Goal: Task Accomplishment & Management: Manage account settings

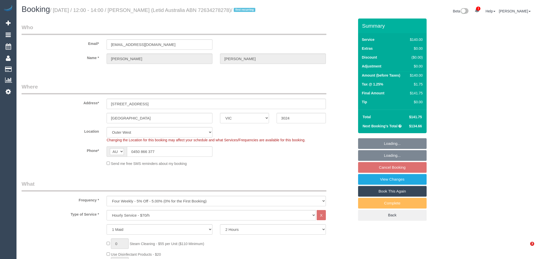
select select "VIC"
select select "spot4"
select select "number:28"
select select "number:14"
select select "number:19"
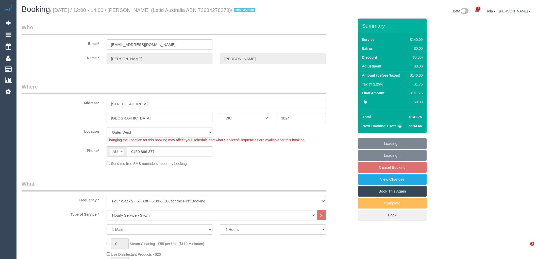
select select "number:23"
select select "number:33"
select select "number:12"
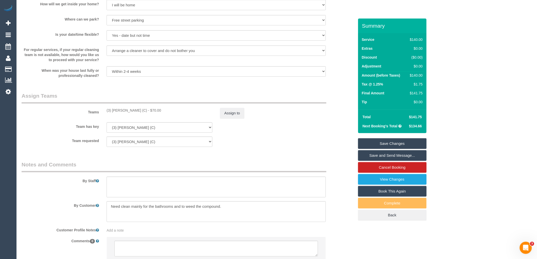
scroll to position [695, 0]
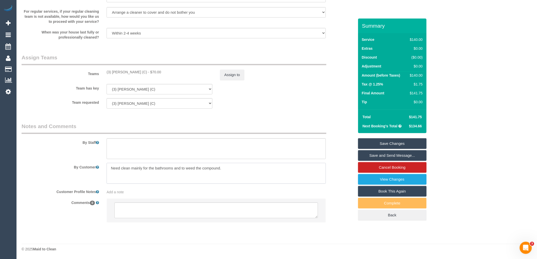
drag, startPoint x: 226, startPoint y: 168, endPoint x: 101, endPoint y: 168, distance: 125.4
click at [101, 168] on div "By Customer" at bounding box center [188, 173] width 340 height 21
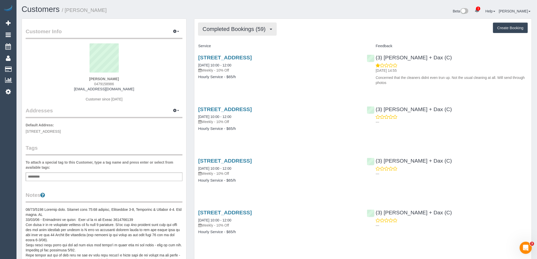
click at [230, 29] on span "Completed Bookings (59)" at bounding box center [235, 29] width 65 height 6
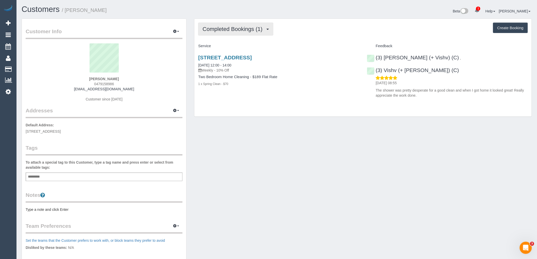
click at [244, 30] on span "Completed Bookings (1)" at bounding box center [234, 29] width 62 height 6
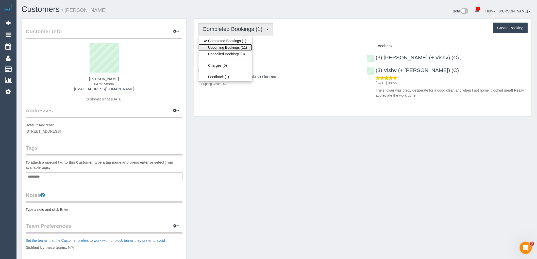
click at [238, 49] on link "Upcoming Bookings (11)" at bounding box center [226, 47] width 54 height 7
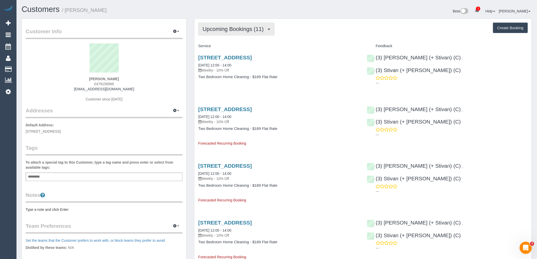
click at [255, 32] on span "Upcoming Bookings (11)" at bounding box center [235, 29] width 64 height 6
click at [306, 35] on div "Upcoming Bookings (11) Completed Bookings (1) Upcoming Bookings (11) Cancelled …" at bounding box center [363, 29] width 330 height 13
drag, startPoint x: 120, startPoint y: 77, endPoint x: 60, endPoint y: 70, distance: 60.0
click at [63, 77] on div "Sarah Walsgott 0479158986 thewalsgotts@gmail.com Customer since 2025" at bounding box center [104, 74] width 157 height 63
copy strong "[PERSON_NAME]"
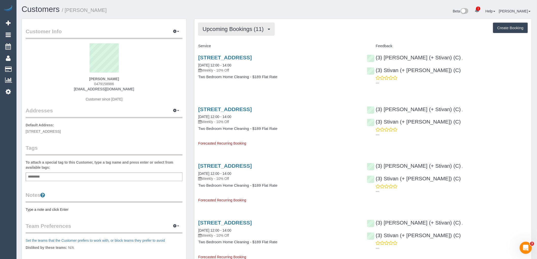
click at [226, 29] on span "Upcoming Bookings (11)" at bounding box center [235, 29] width 64 height 6
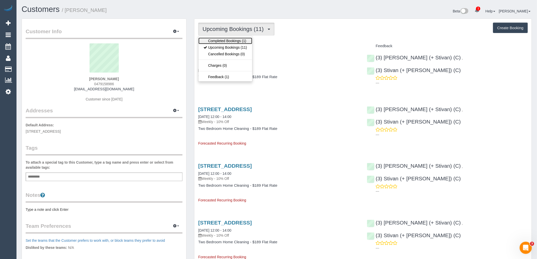
click at [227, 41] on link "Completed Bookings (1)" at bounding box center [226, 41] width 54 height 7
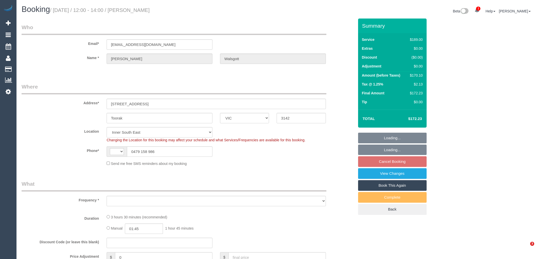
select select "VIC"
select select "string:AU"
select select "object:1241"
select select "number:28"
select select "number:16"
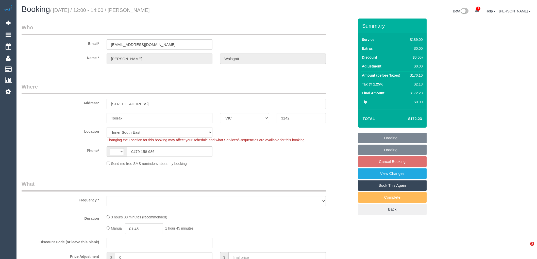
select select "number:19"
select select "number:22"
select select "number:33"
select select "number:26"
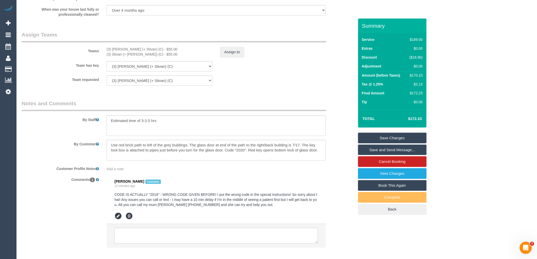
scroll to position [787, 0]
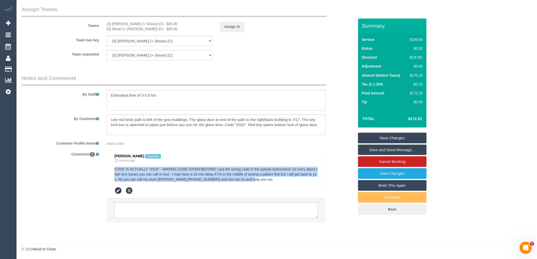
drag, startPoint x: 248, startPoint y: 179, endPoint x: 107, endPoint y: 168, distance: 141.3
click at [107, 168] on div "[PERSON_NAME] Customer 12 minutes ago CODE IS ACTUALLY "2019" - WRONG CODE GIVE…" at bounding box center [216, 186] width 219 height 72
copy pre "CODE IS ACTUALLY "2019" - WRONG CODE GIVEN BEFORE! I put the wrong code in the …"
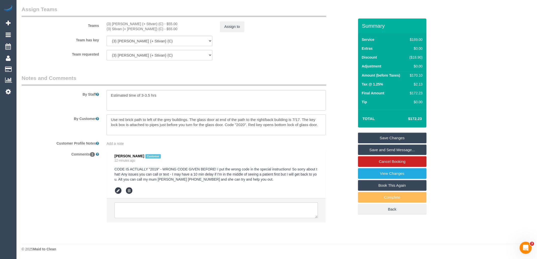
click at [249, 130] on textarea at bounding box center [216, 124] width 219 height 21
click at [245, 126] on textarea at bounding box center [216, 124] width 219 height 21
click at [398, 139] on link "Save Changes" at bounding box center [392, 138] width 69 height 11
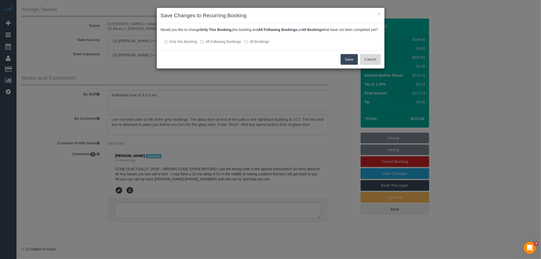
click at [370, 62] on button "Cancel" at bounding box center [370, 59] width 21 height 11
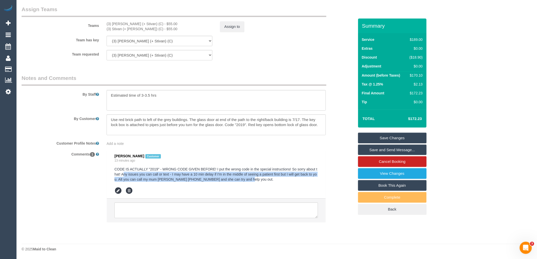
drag, startPoint x: 123, startPoint y: 173, endPoint x: 277, endPoint y: 179, distance: 155.0
click at [277, 179] on pre "CODE IS ACTUALLY "2019" - WRONG CODE GIVEN BEFORE! I put the wrong code in the …" at bounding box center [216, 174] width 204 height 15
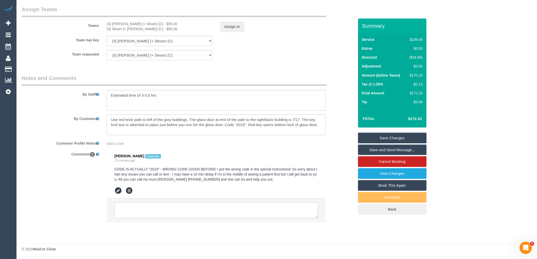
click at [202, 185] on div "[PERSON_NAME] Customer 13 minutes ago CODE IS ACTUALLY "2019" - WRONG CODE GIVE…" at bounding box center [216, 174] width 204 height 41
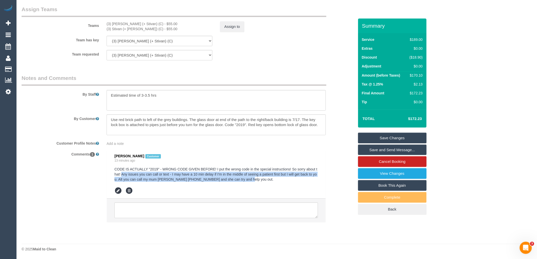
drag, startPoint x: 121, startPoint y: 173, endPoint x: 290, endPoint y: 178, distance: 169.4
click at [290, 178] on pre "CODE IS ACTUALLY "2019" - WRONG CODE GIVEN BEFORE! I put the wrong code in the …" at bounding box center [216, 174] width 204 height 15
copy pre "Any issues you can call or text - I may have a 10 min delay if I'm in the middl…"
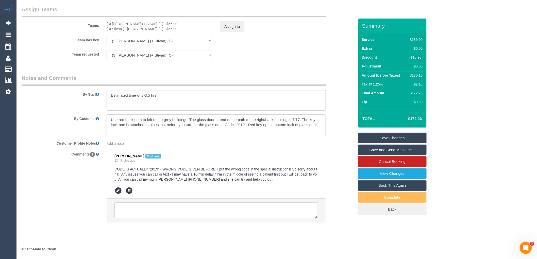
click at [324, 125] on textarea at bounding box center [216, 124] width 219 height 21
paste textarea "Any issues you can call or text - I may have a 10 min delay if I'm in the middl…"
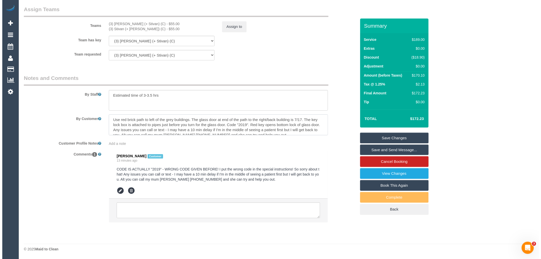
scroll to position [7, 0]
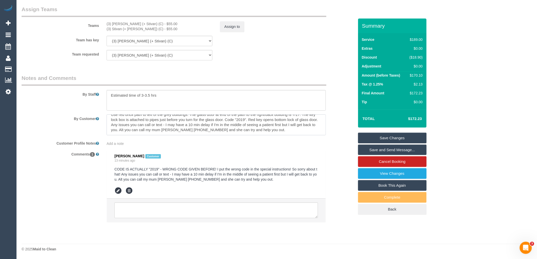
type textarea "Use red brick path to left of the grey buildings. The glass door at end of the …"
click at [400, 133] on link "Save Changes" at bounding box center [392, 138] width 69 height 11
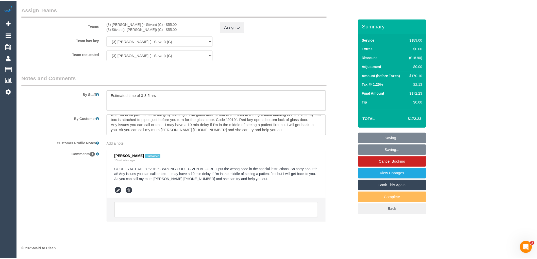
scroll to position [5, 0]
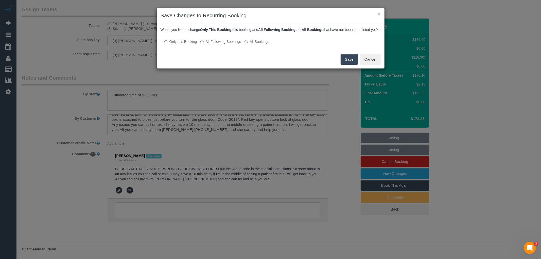
click at [230, 44] on label "All Following Bookings" at bounding box center [221, 41] width 41 height 5
click at [352, 65] on button "Save" at bounding box center [349, 59] width 17 height 11
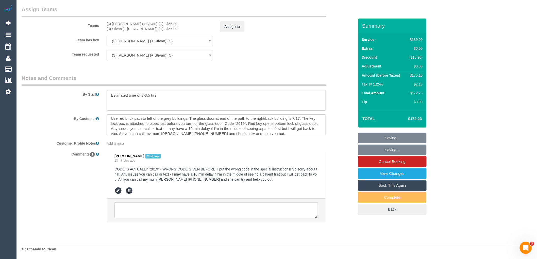
scroll to position [0, 0]
